Goal: Task Accomplishment & Management: Use online tool/utility

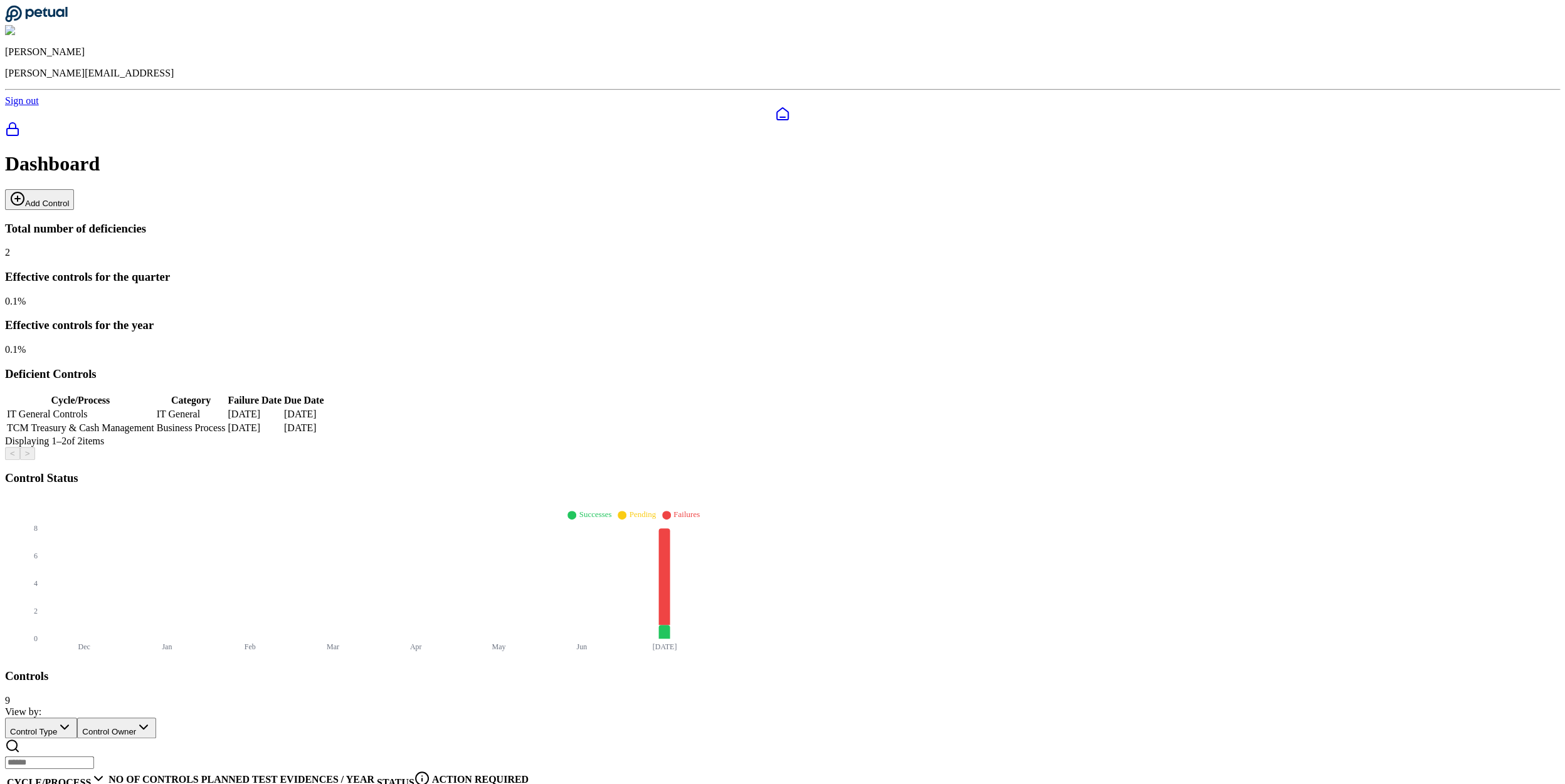
click at [74, 189] on button "Add Control" at bounding box center [39, 199] width 69 height 21
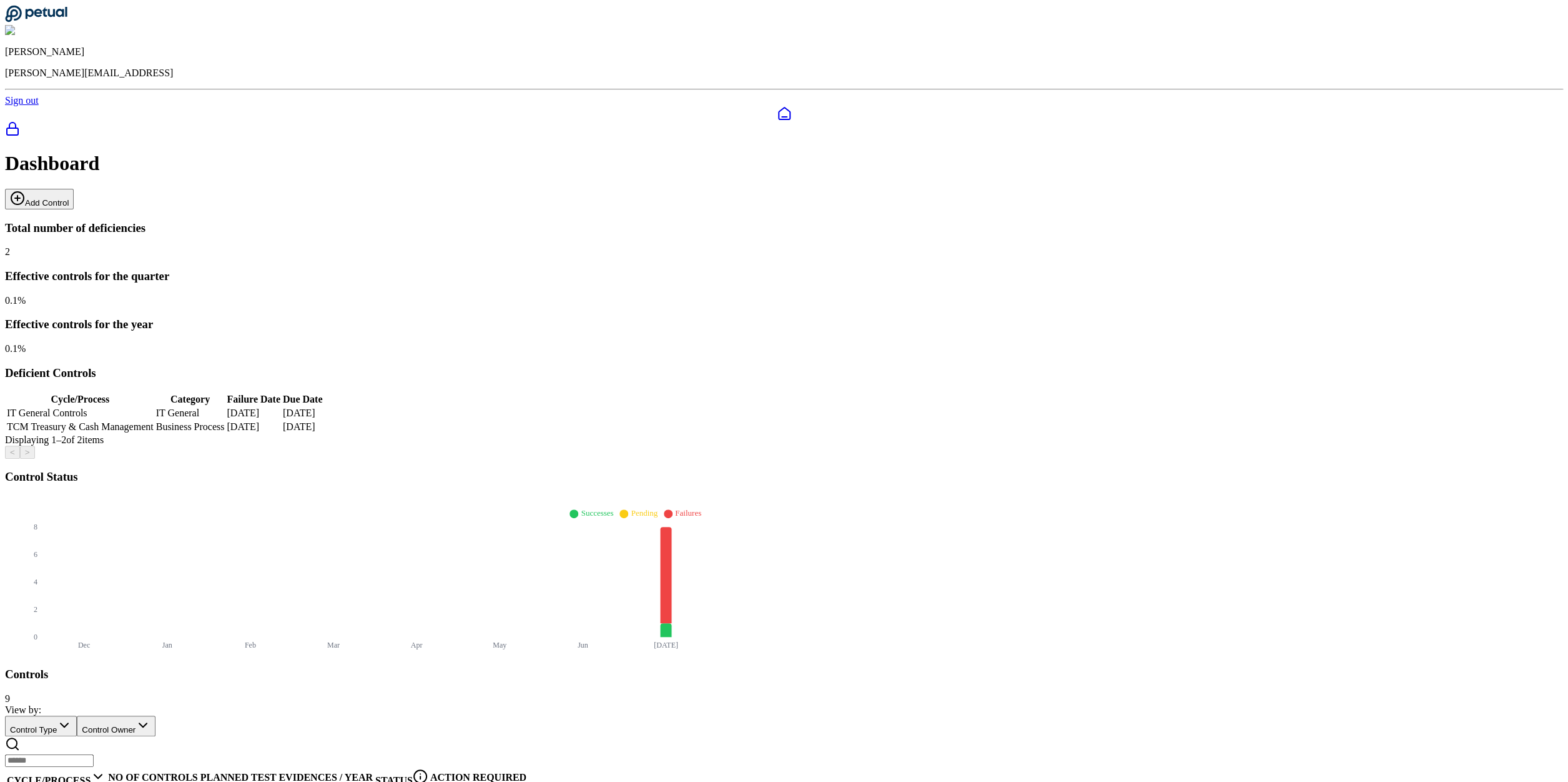
type input "**********"
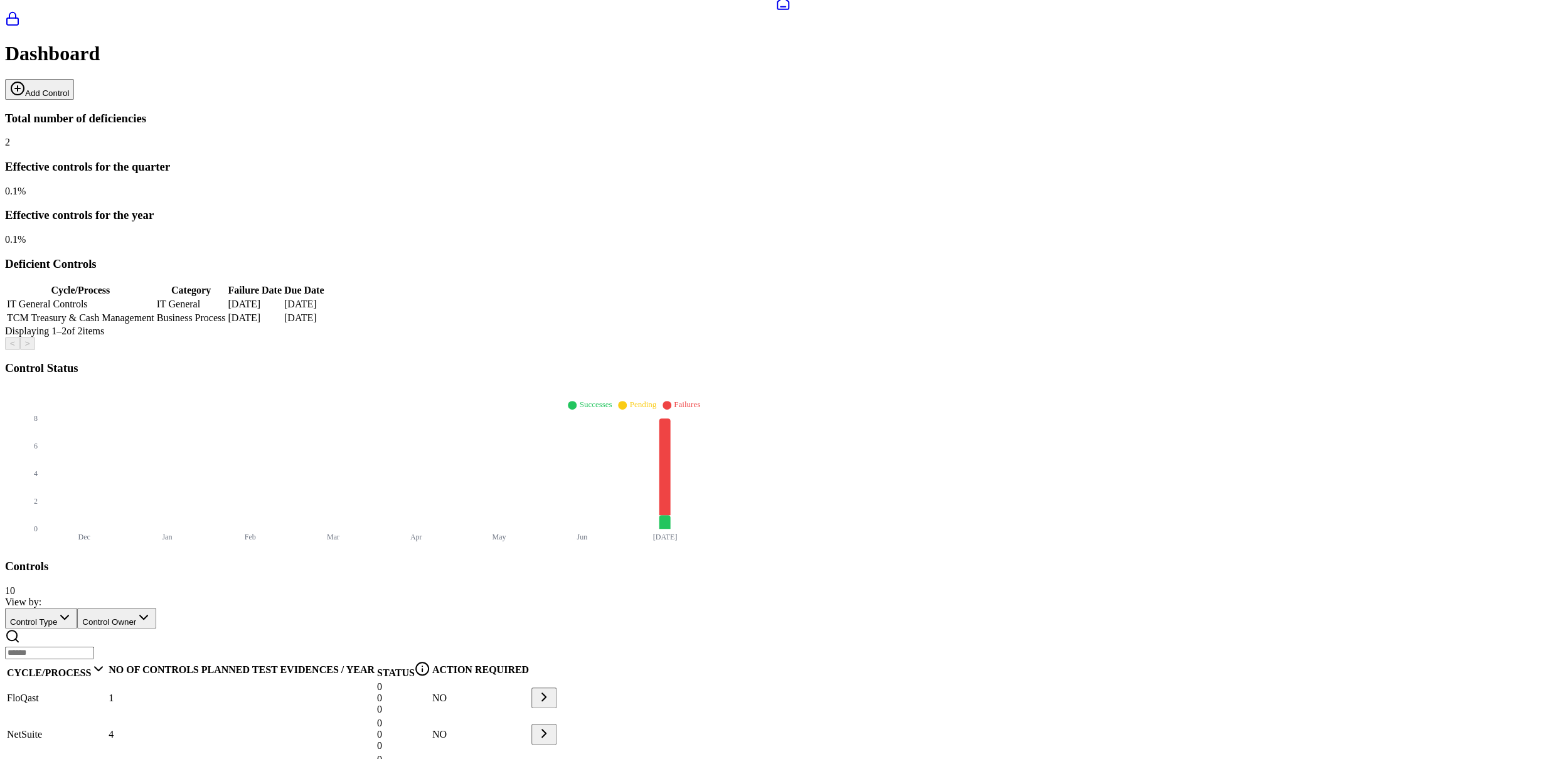
scroll to position [128, 0]
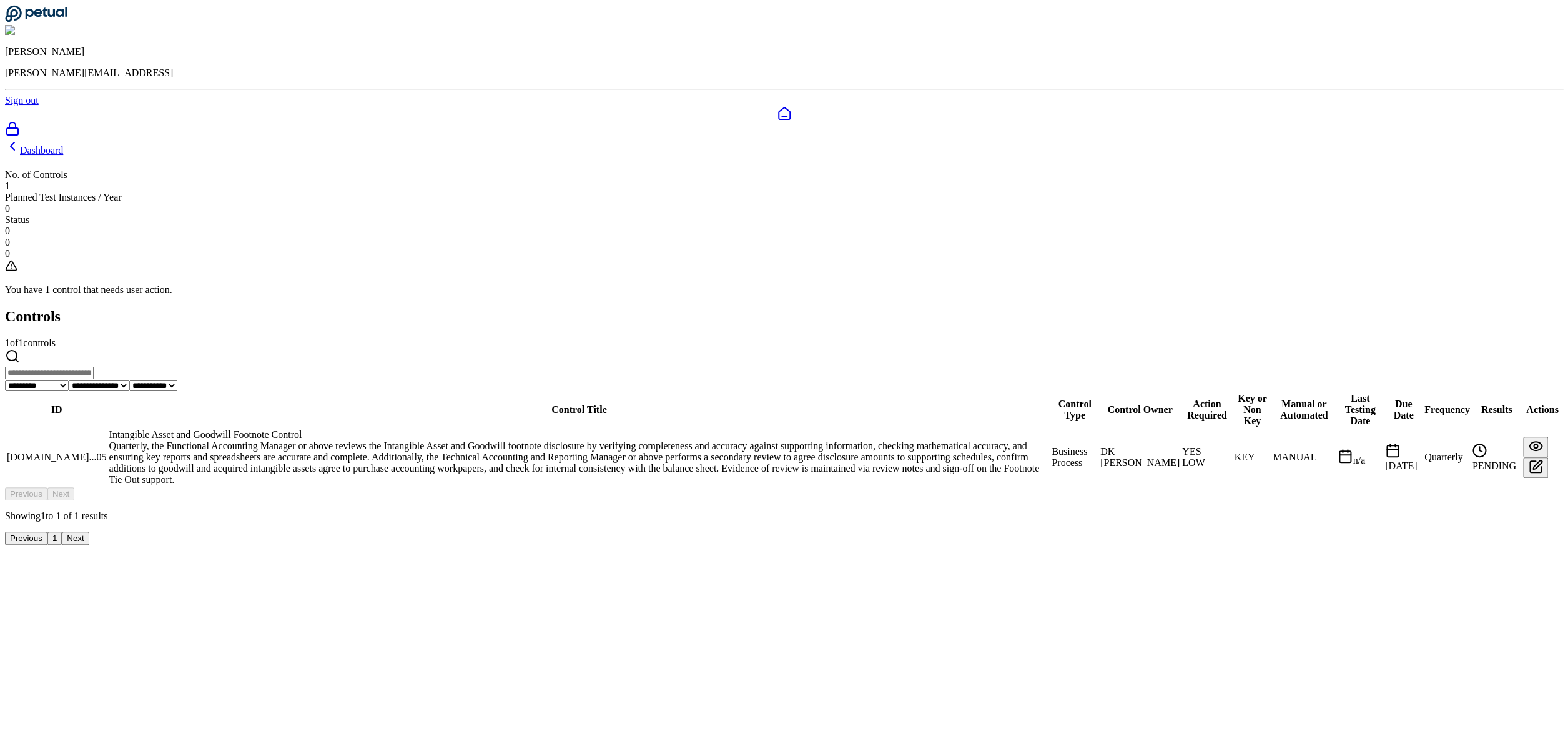
click at [572, 429] on div "Intangible Asset and Goodwill Footnote Control" at bounding box center [579, 434] width 941 height 11
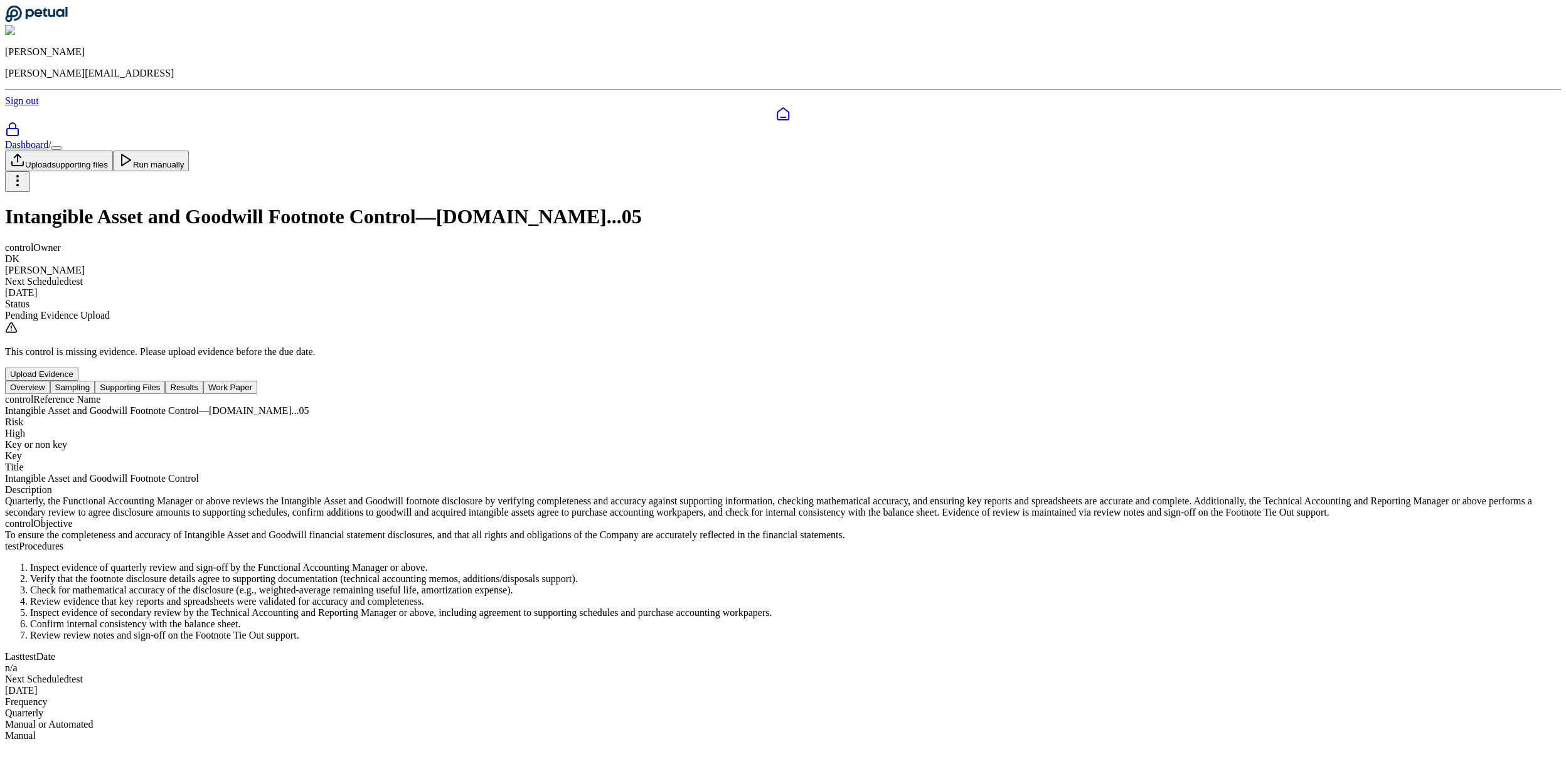
click at [95, 381] on button "Sampling" at bounding box center [72, 387] width 45 height 13
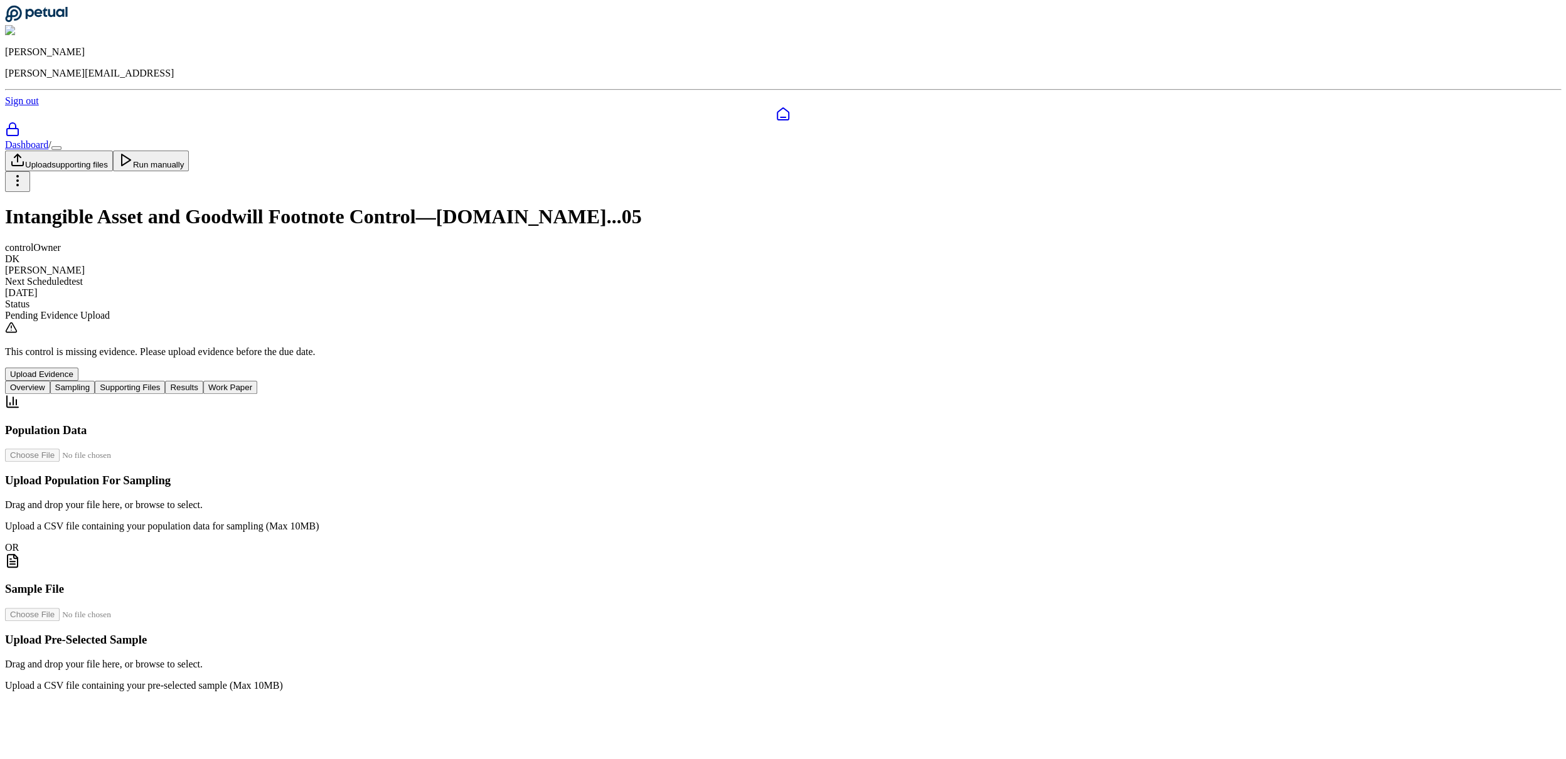
click at [165, 381] on button "Supporting Files" at bounding box center [130, 387] width 70 height 13
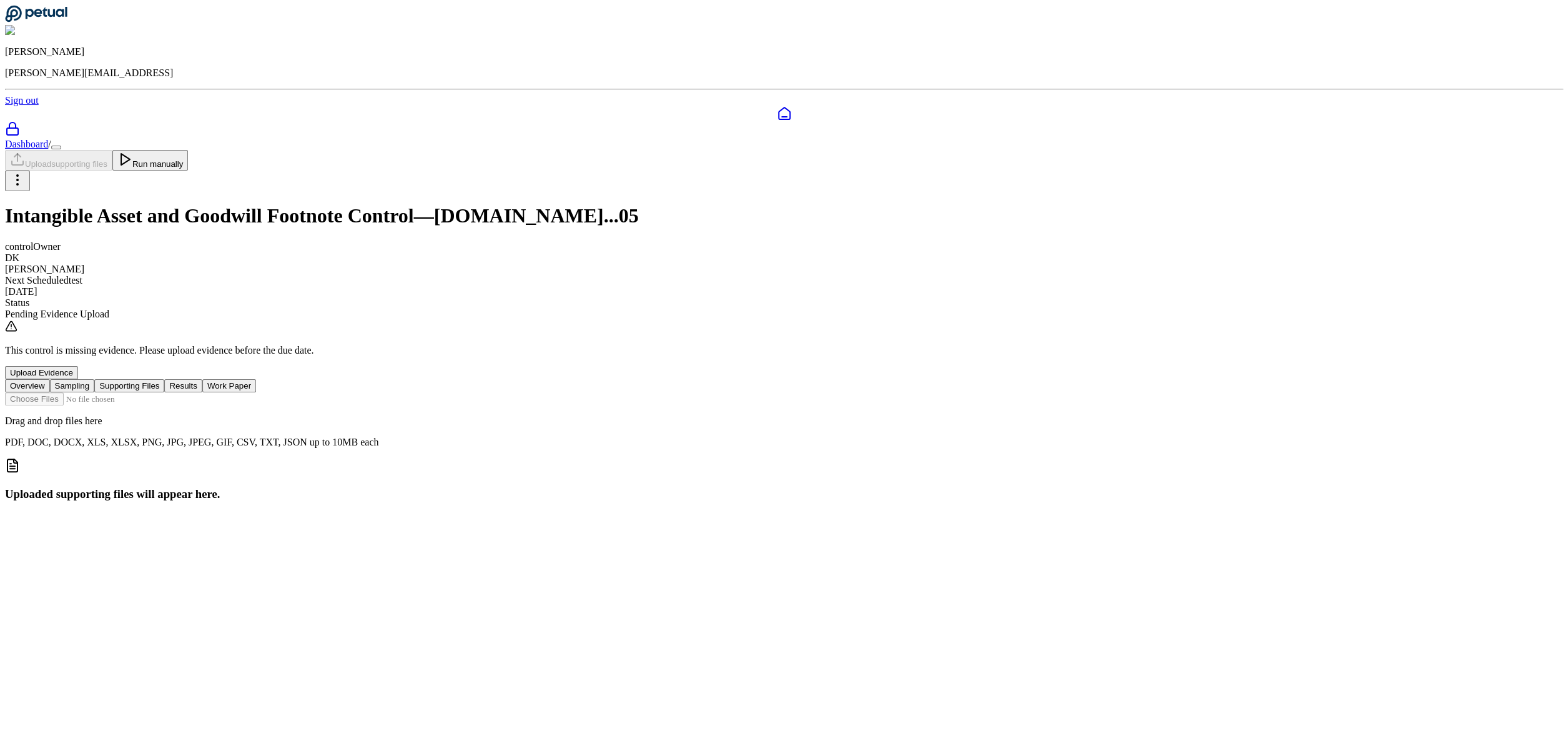
click at [202, 379] on button "Results" at bounding box center [183, 385] width 38 height 13
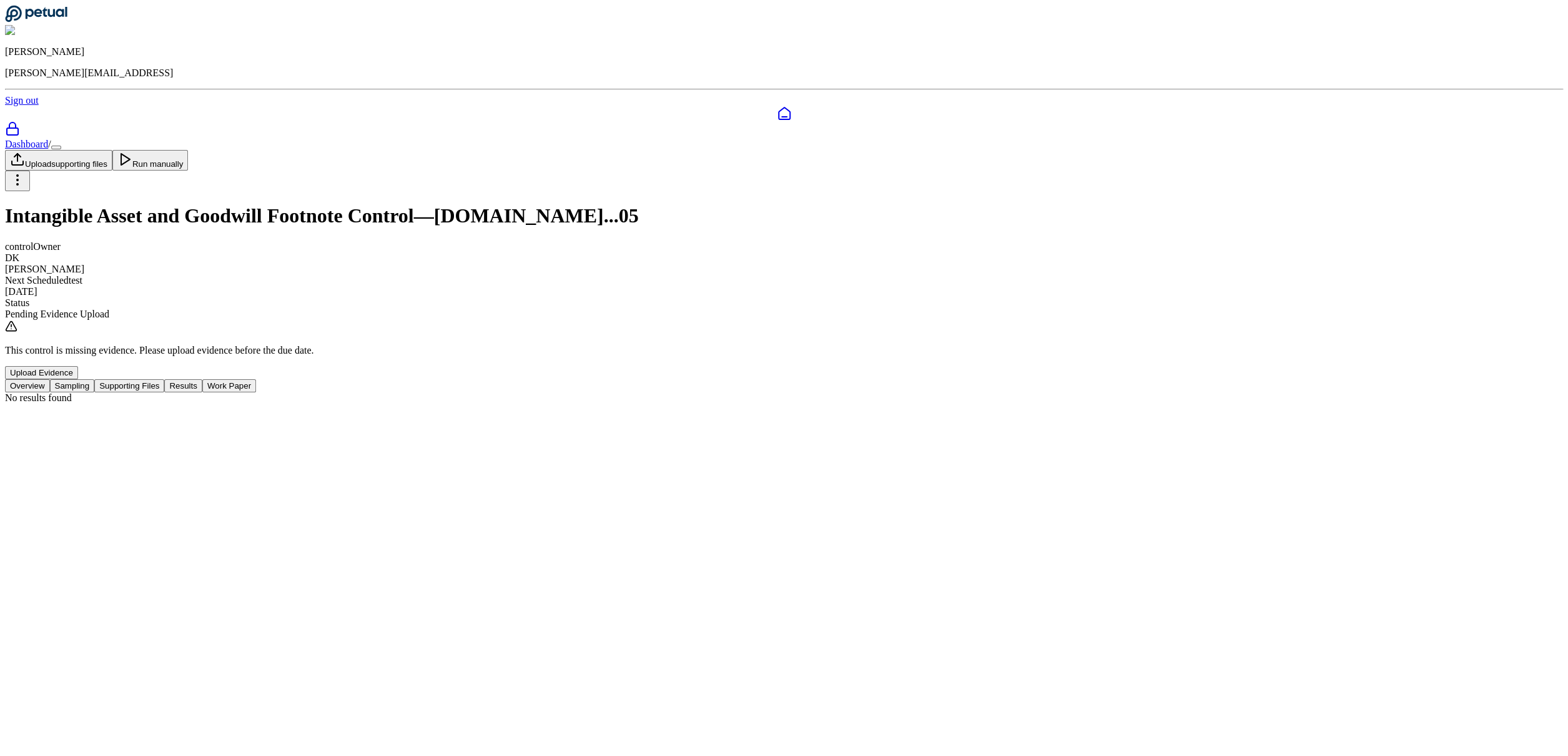
click at [256, 379] on button "Work Paper" at bounding box center [229, 385] width 54 height 13
click at [164, 379] on button "Supporting Files" at bounding box center [129, 385] width 70 height 13
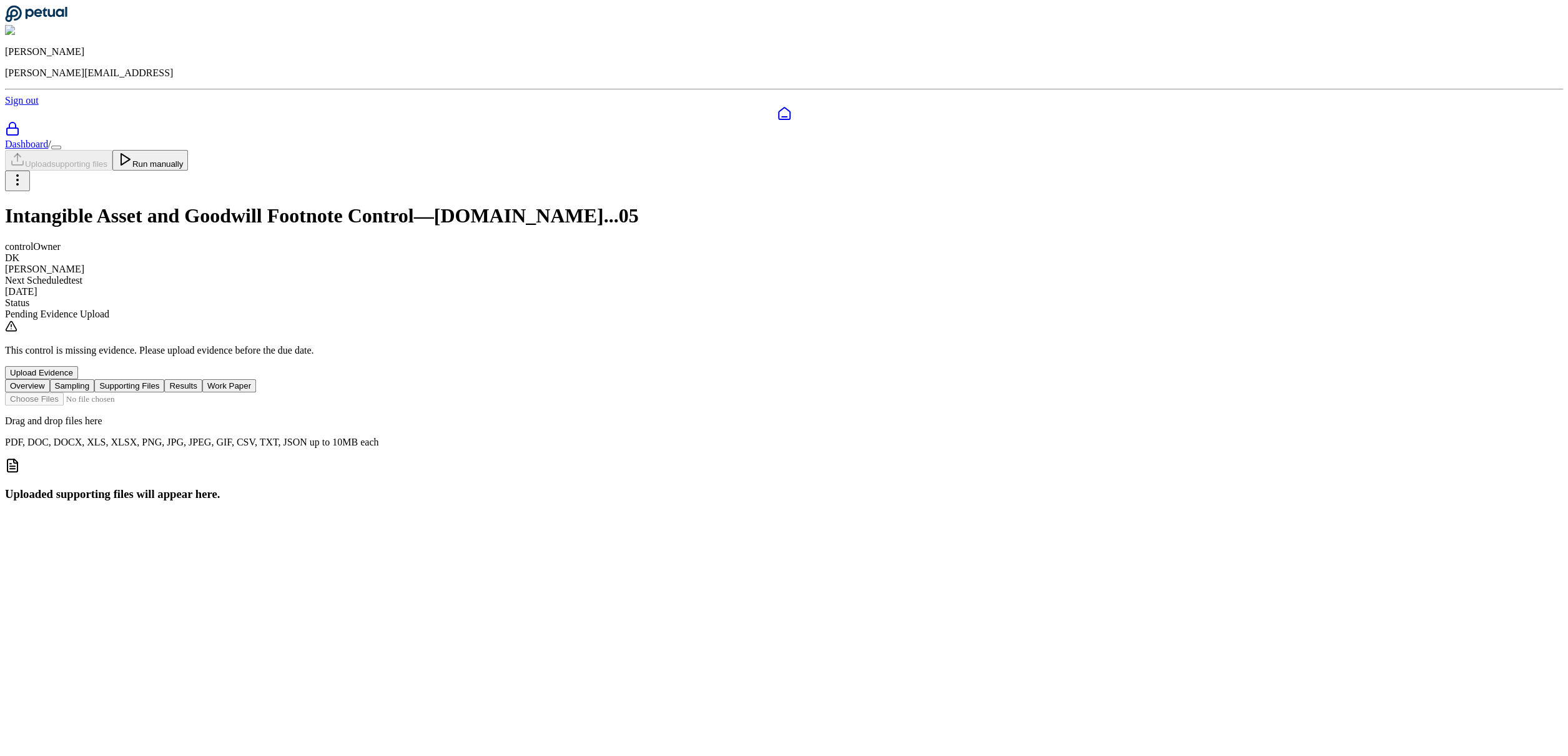
click at [146, 392] on input "file" at bounding box center [76, 398] width 141 height 13
type input "**********"
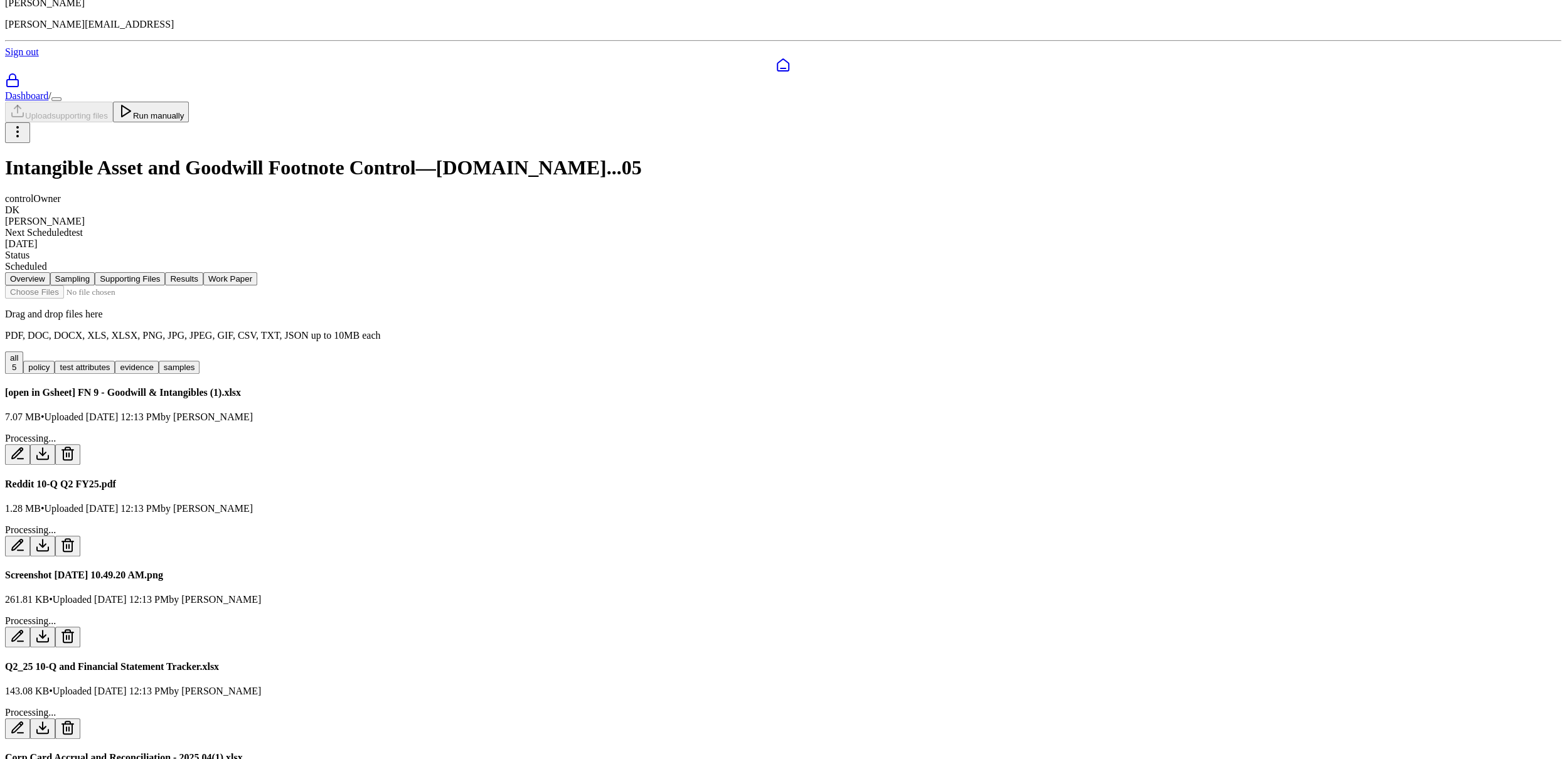
scroll to position [5, 0]
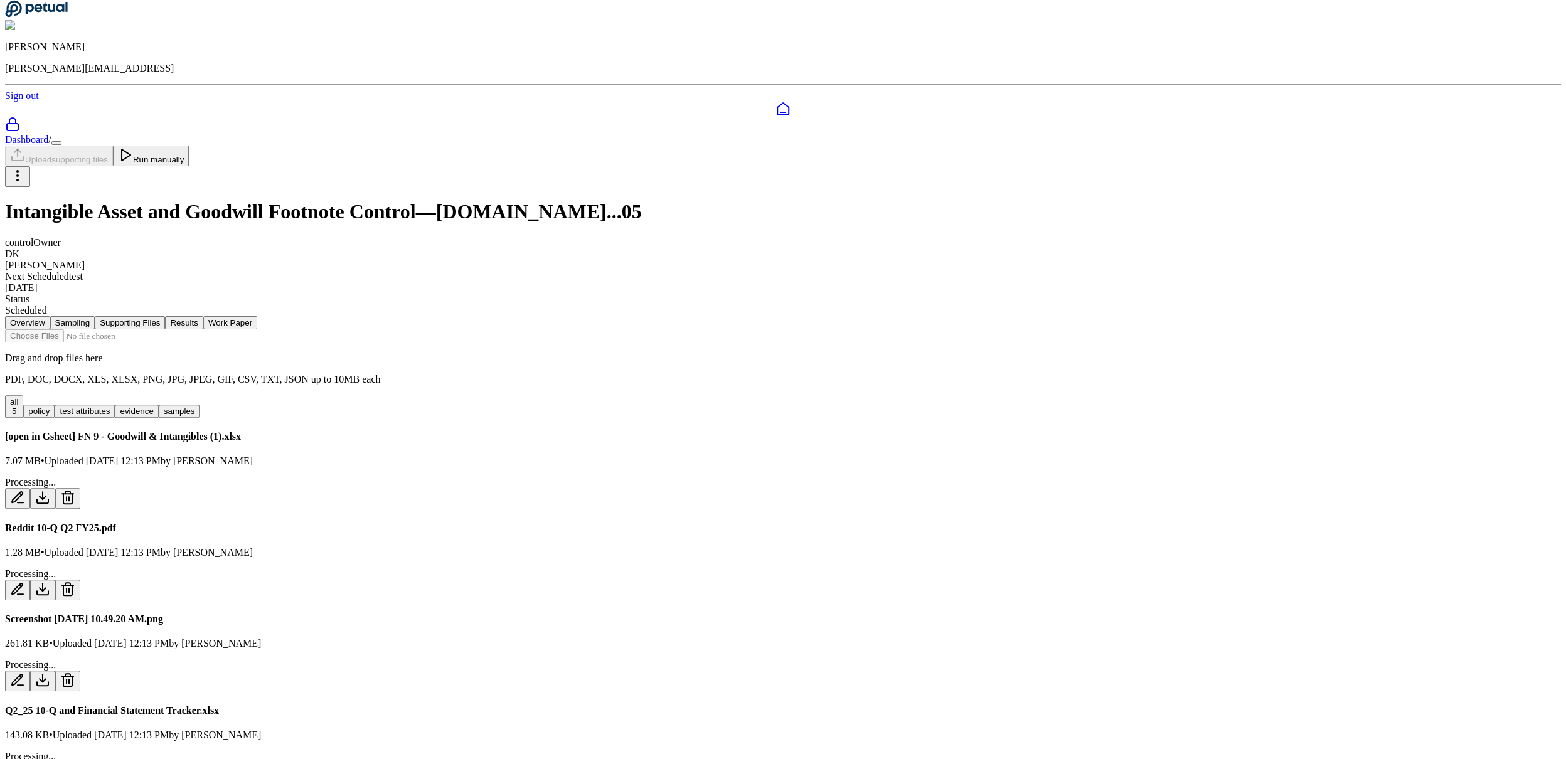
click at [189, 146] on button "Run manually" at bounding box center [151, 156] width 77 height 21
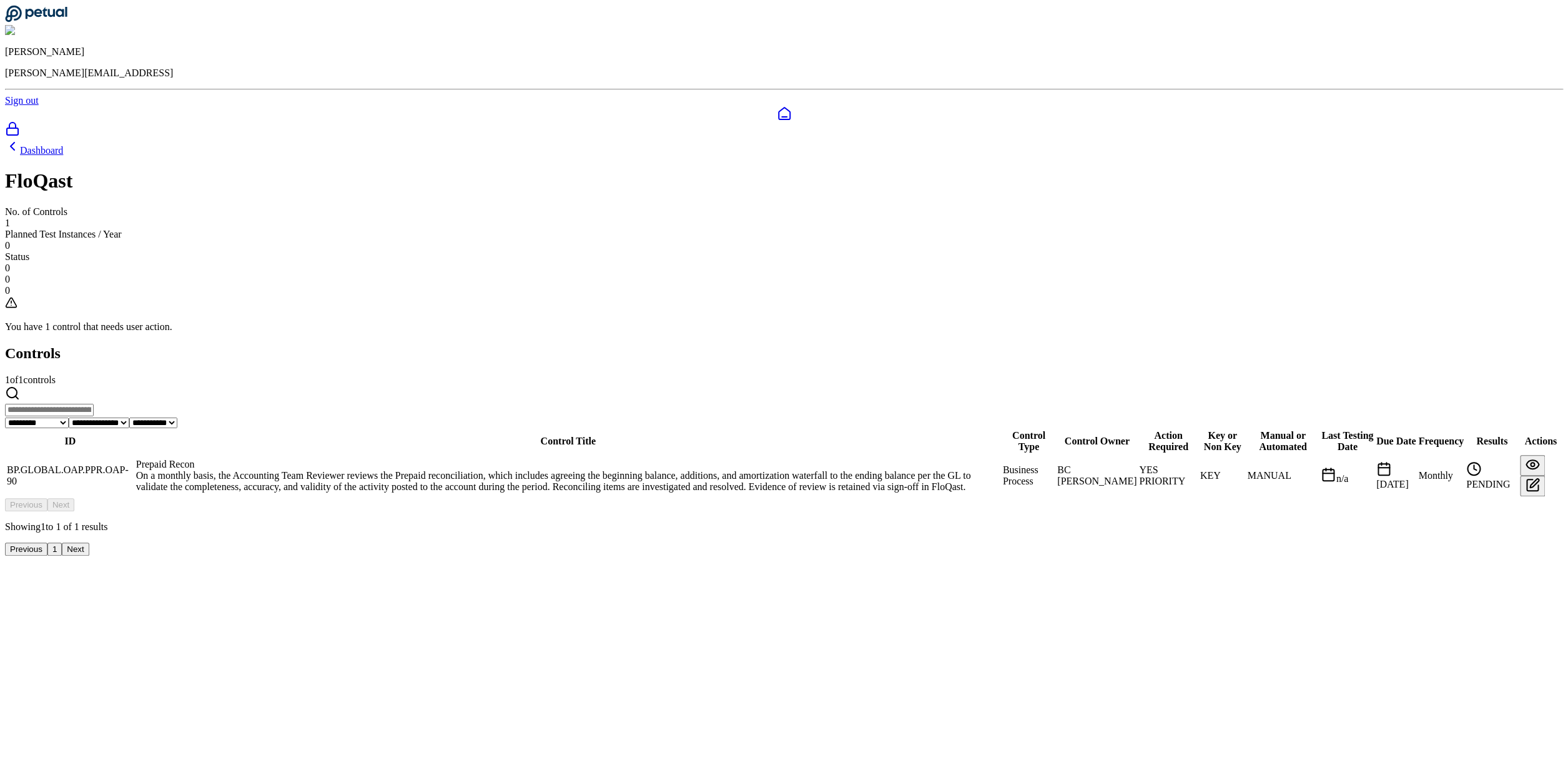
click at [134, 454] on td "BP.GLOBAL.OAP.PPR.OAP-90" at bounding box center [70, 475] width 128 height 43
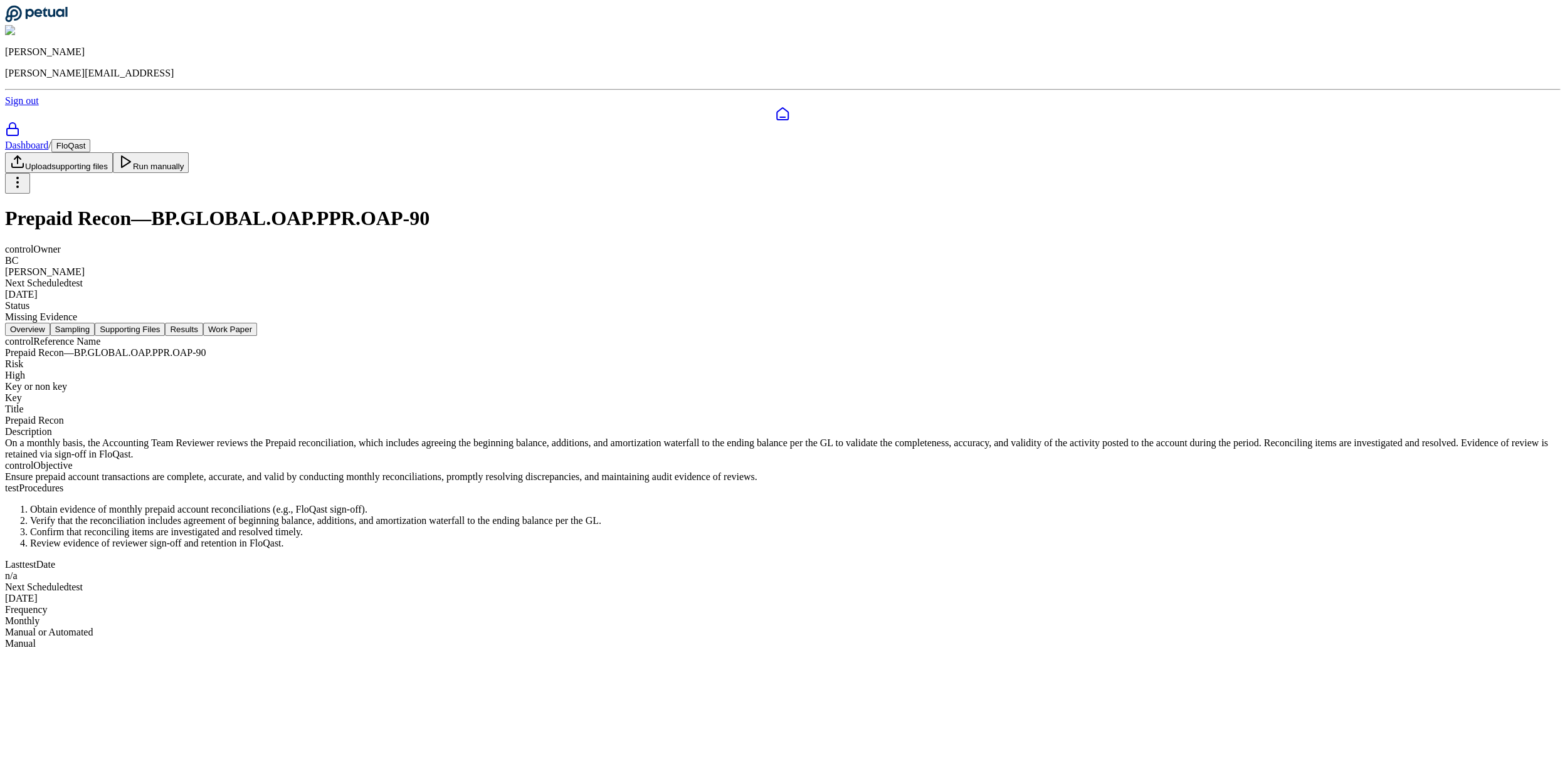
click at [731, 323] on nav "Overview Sampling Supporting Files Results Work Paper" at bounding box center [782, 329] width 1554 height 13
click at [203, 323] on button "Results" at bounding box center [184, 329] width 38 height 13
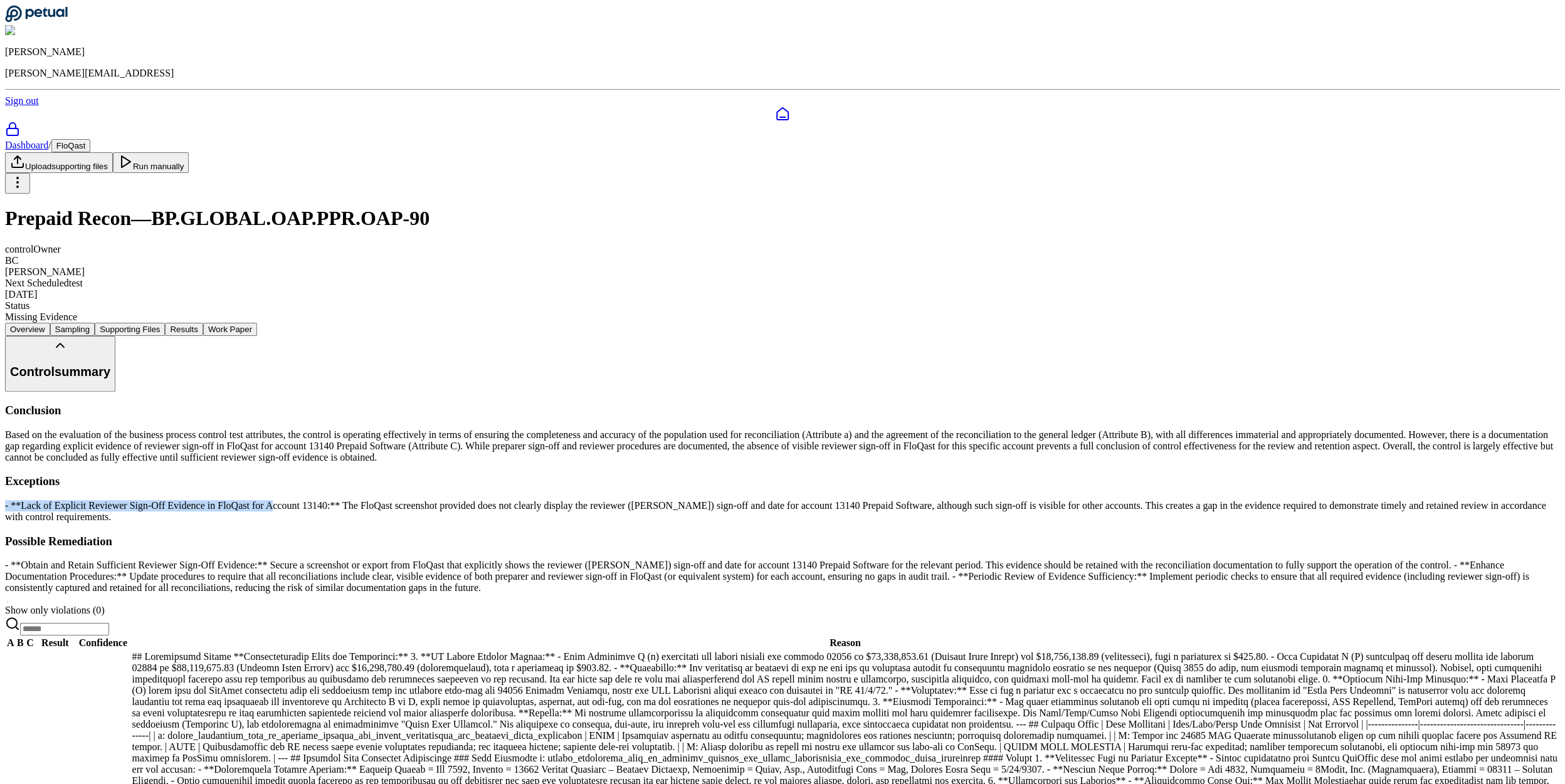
drag, startPoint x: 440, startPoint y: 407, endPoint x: 697, endPoint y: 415, distance: 257.1
click at [697, 415] on div "Conclusion Based on the evaluation of the business process control test attribu…" at bounding box center [782, 498] width 1554 height 191
click at [697, 500] on div "- **Lack of Explicit Reviewer Sign-Off Evidence in FloQast for Account 13140:**…" at bounding box center [782, 511] width 1554 height 23
